Goal: Entertainment & Leisure: Consume media (video, audio)

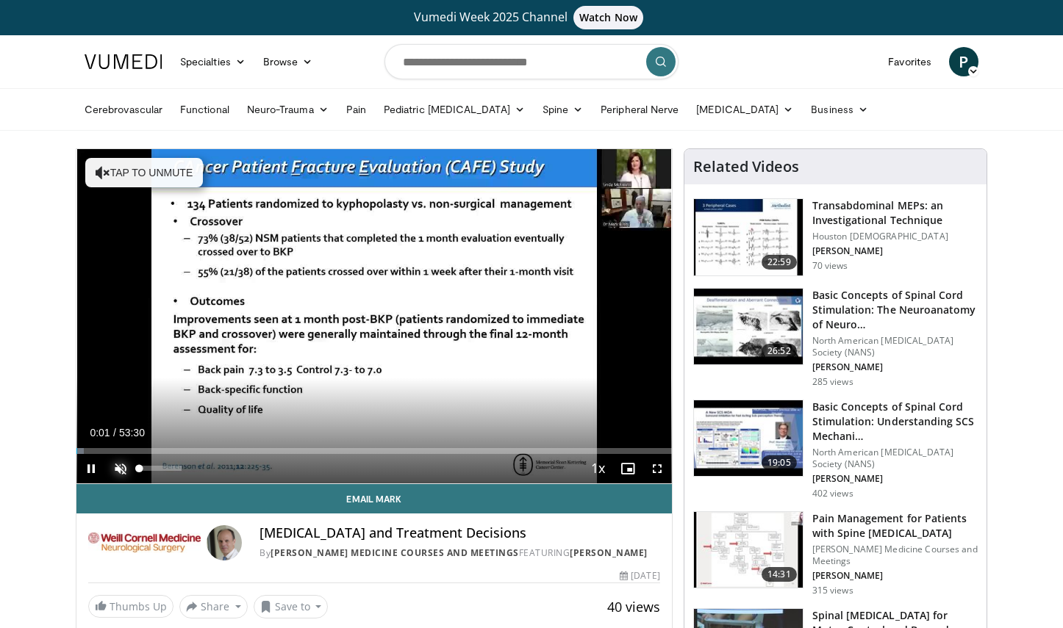
click at [121, 468] on span "Video Player" at bounding box center [120, 468] width 29 height 29
click at [658, 472] on span "Video Player" at bounding box center [656, 468] width 29 height 29
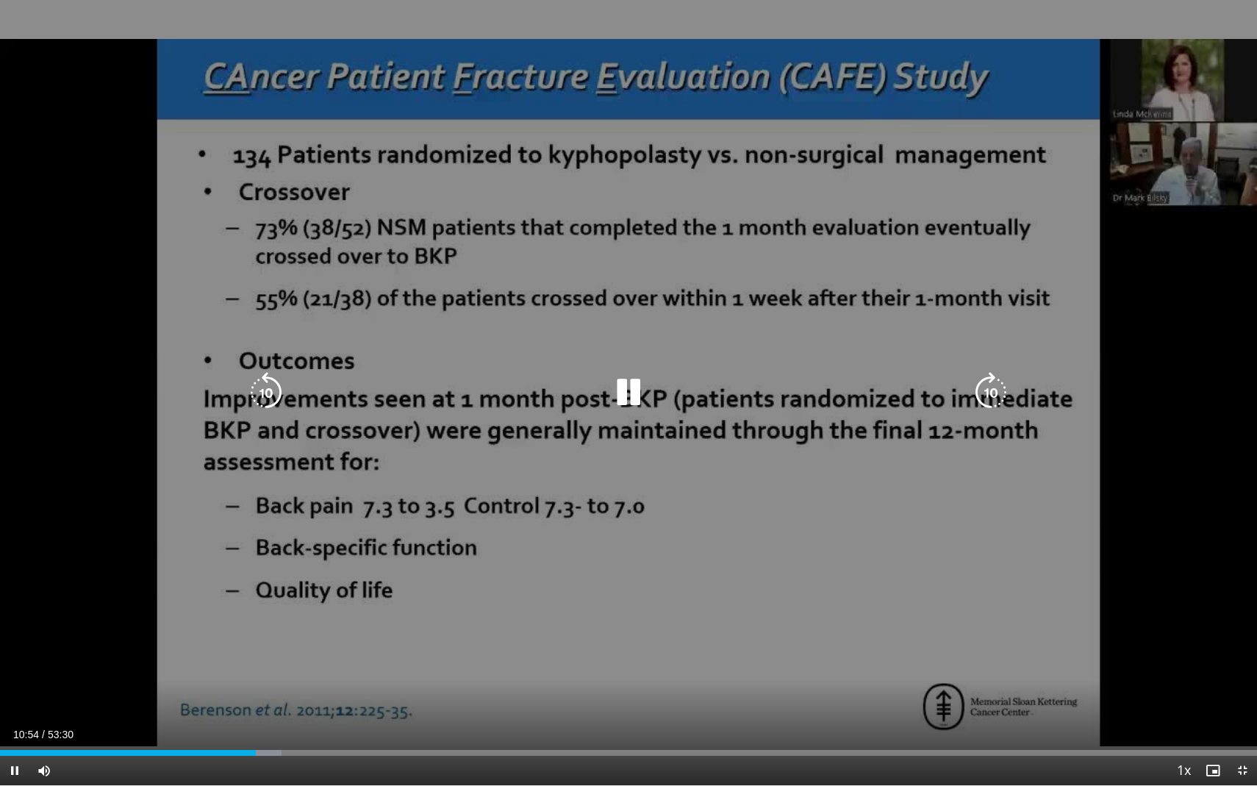
click at [639, 378] on icon "Video Player" at bounding box center [628, 392] width 41 height 41
